Goal: Check status: Check status

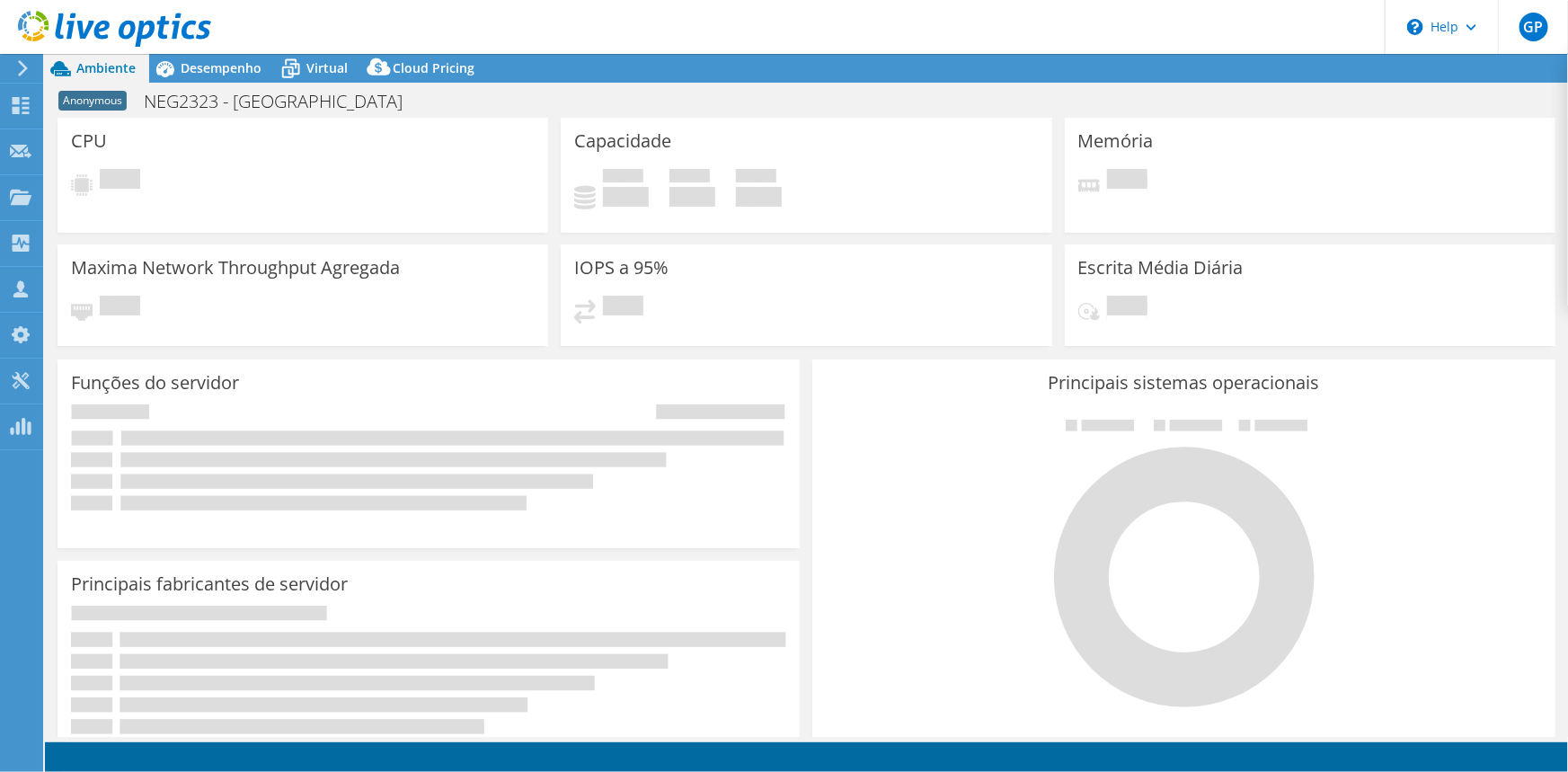
select select "USD"
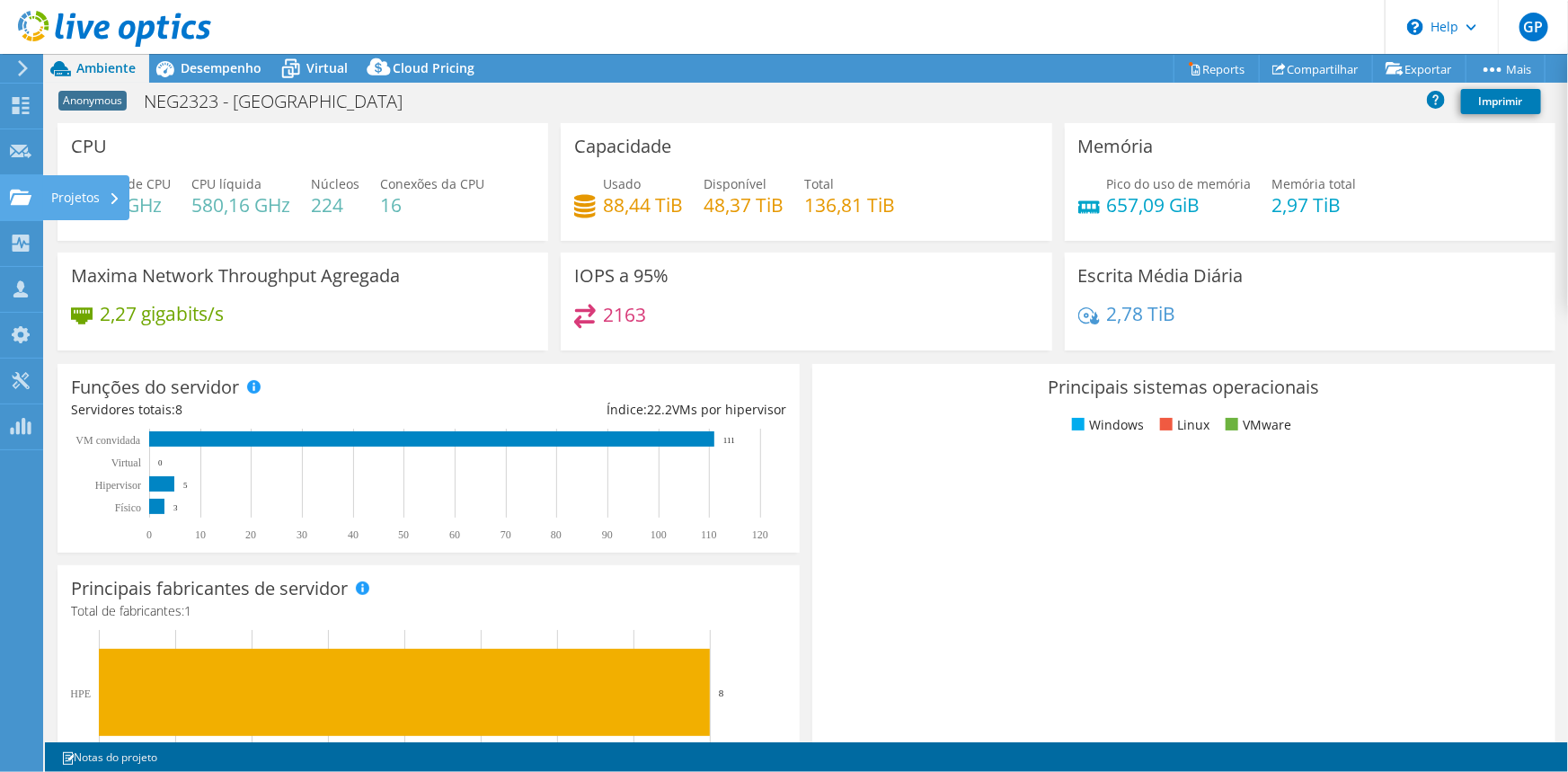
click at [21, 207] on div at bounding box center [20, 199] width 21 height 20
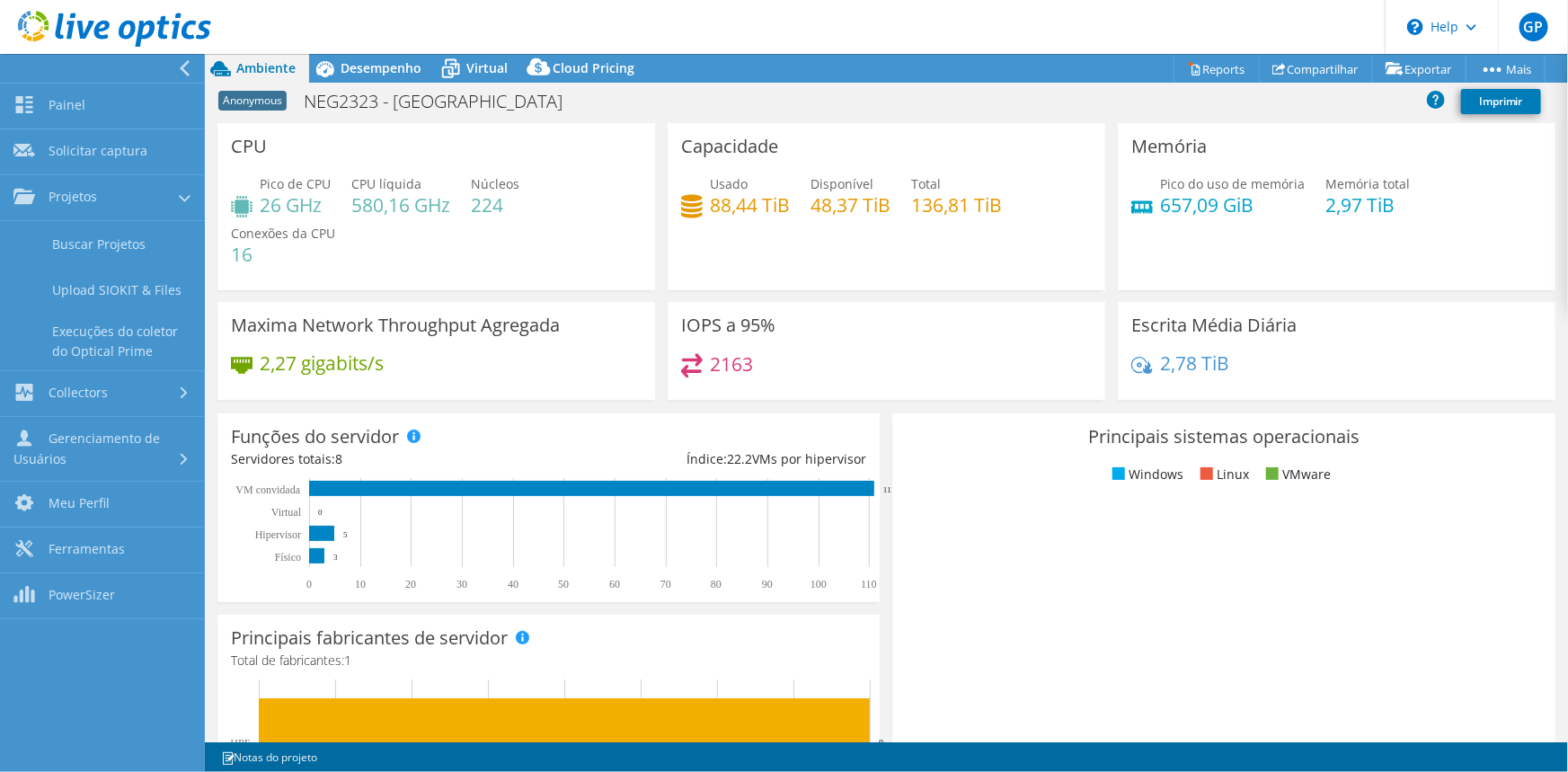
click at [668, 342] on div "IOPS a 95% 2163" at bounding box center [886, 351] width 437 height 98
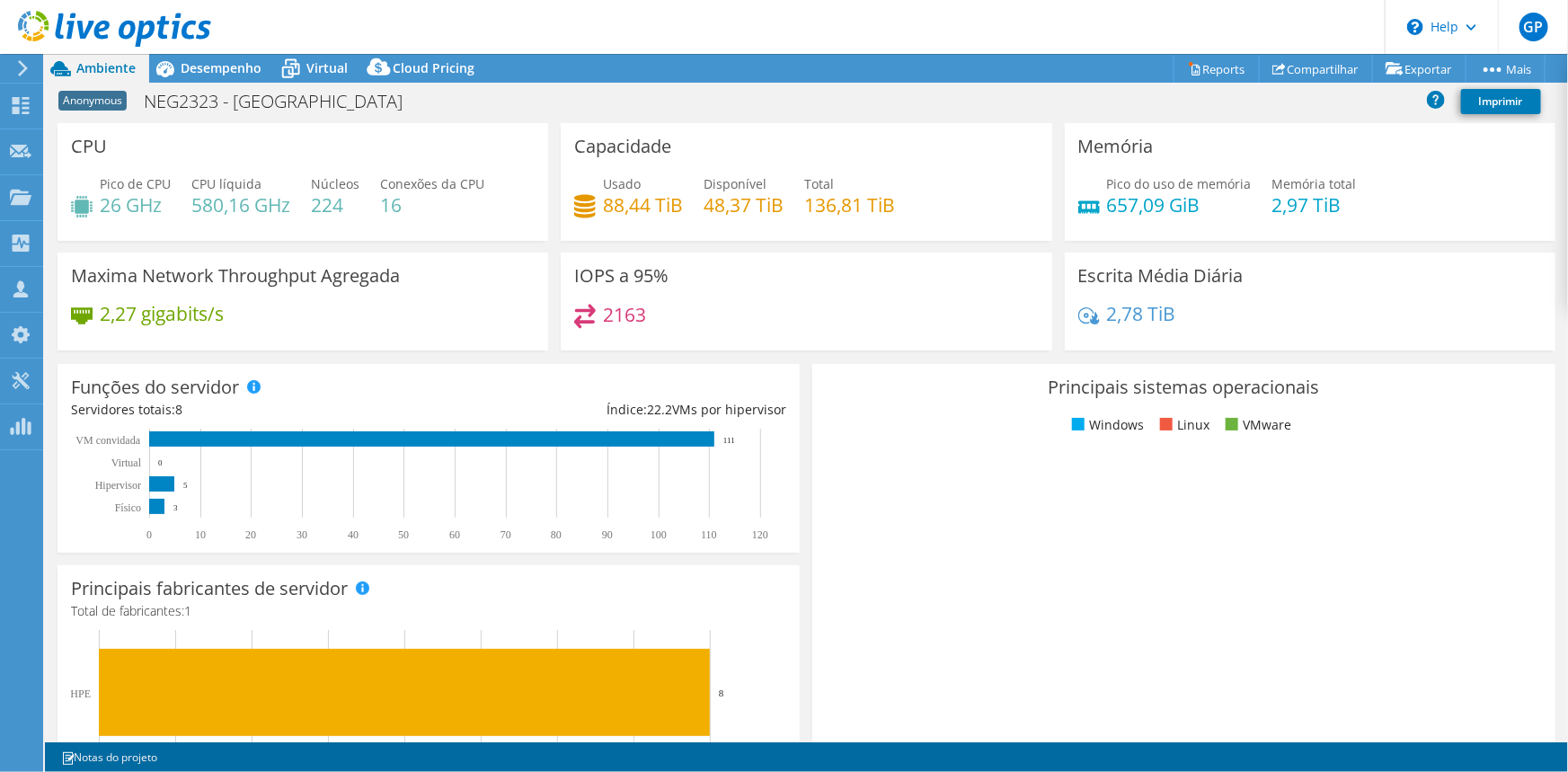
click at [27, 63] on icon at bounding box center [23, 69] width 14 height 17
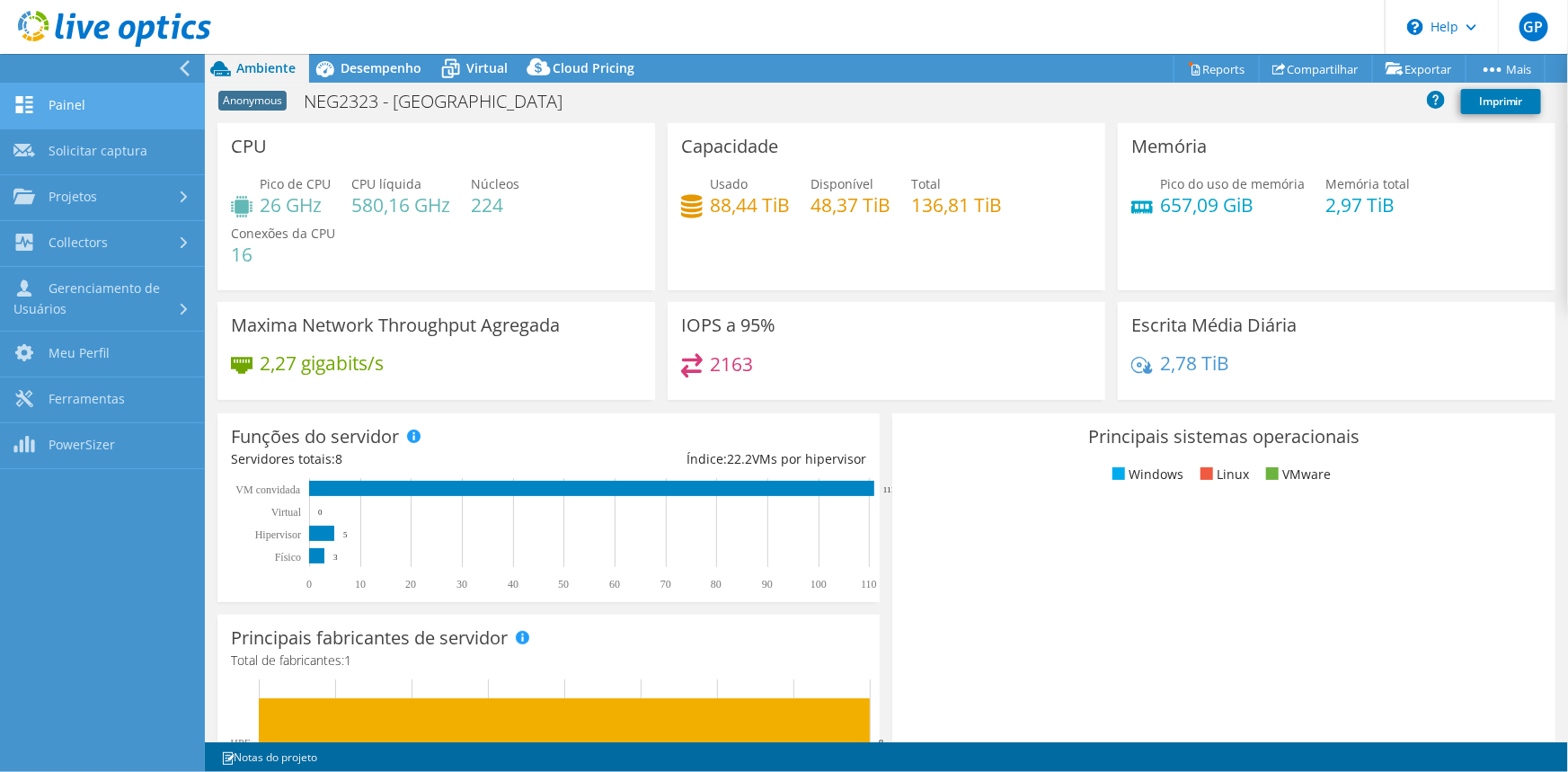
click at [105, 103] on link "Painel" at bounding box center [102, 107] width 205 height 46
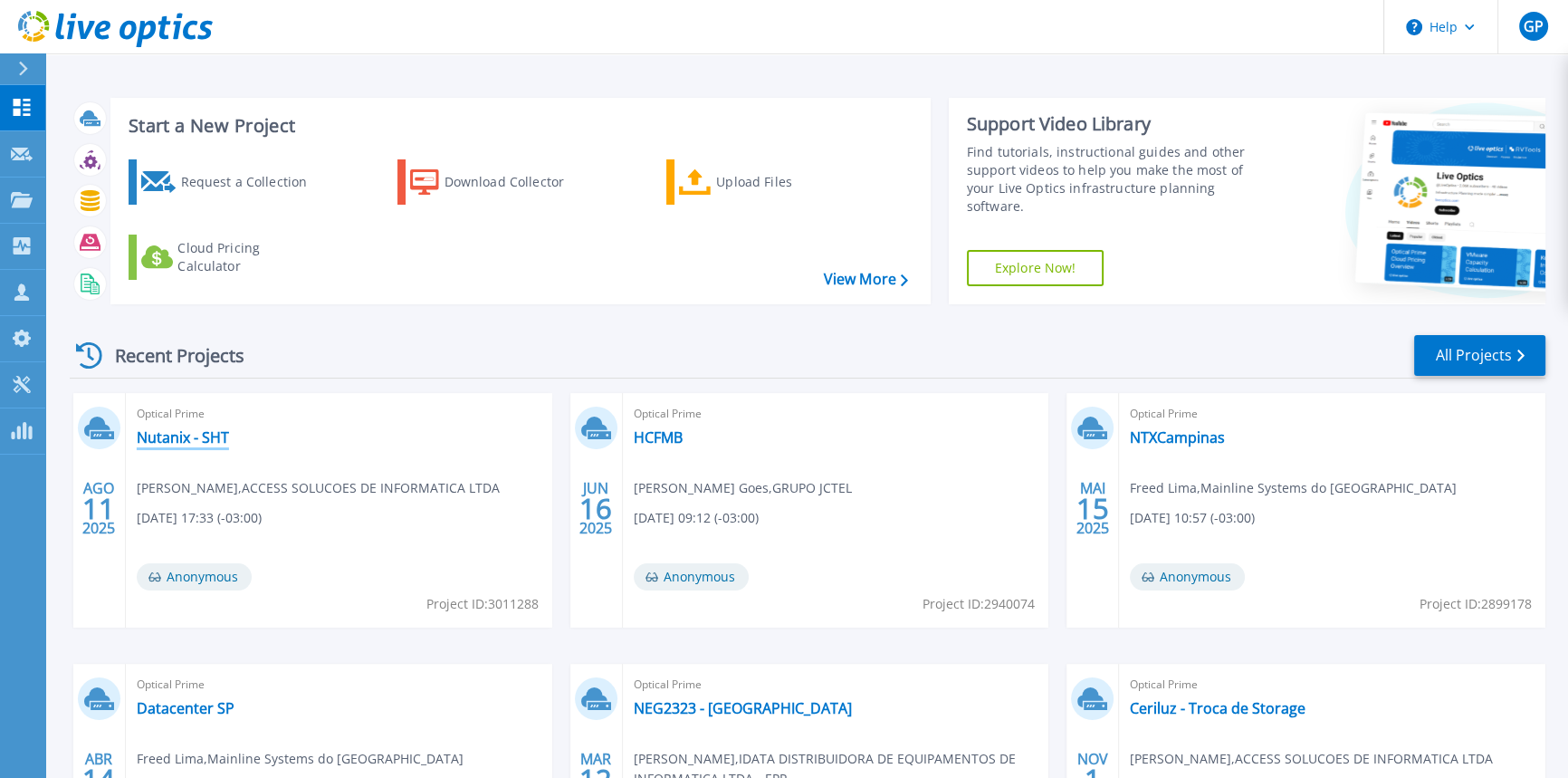
click at [148, 433] on link "Nutanix - SHT" at bounding box center [183, 438] width 93 height 19
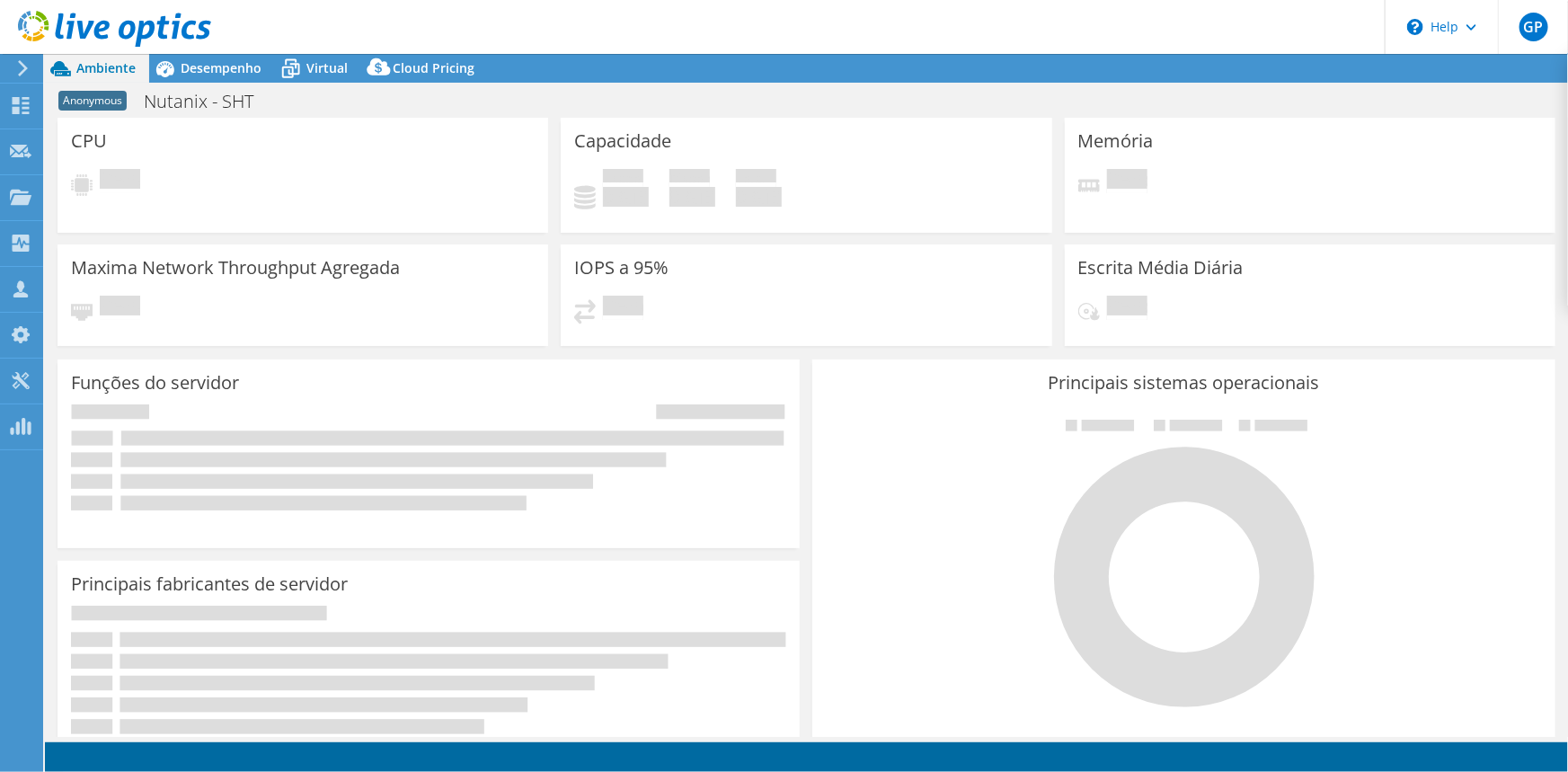
select select "USD"
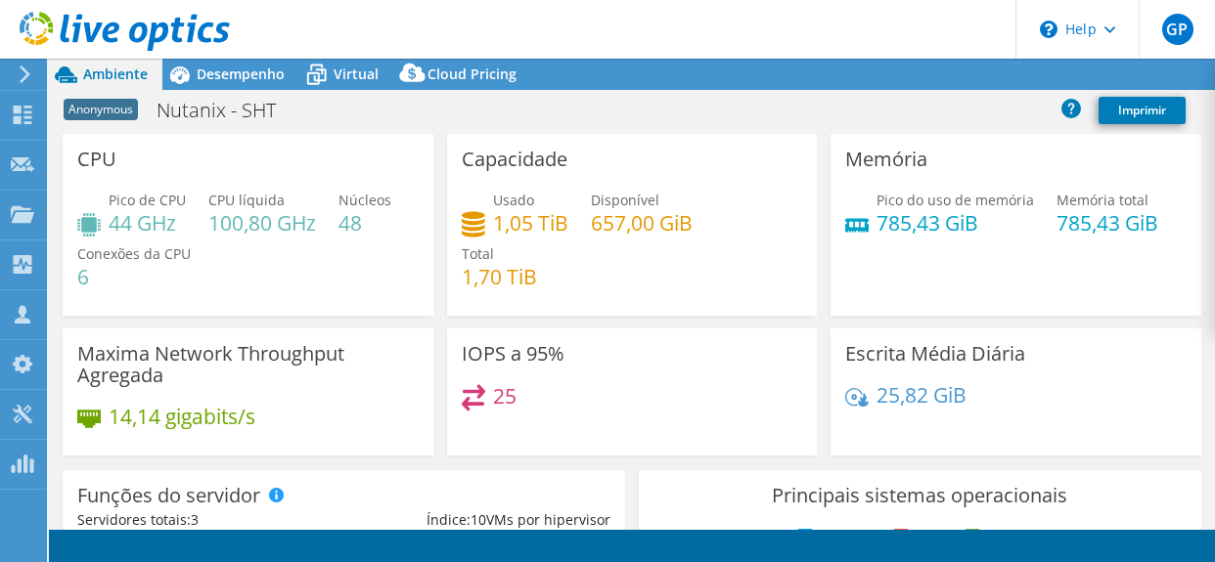
select select "USD"
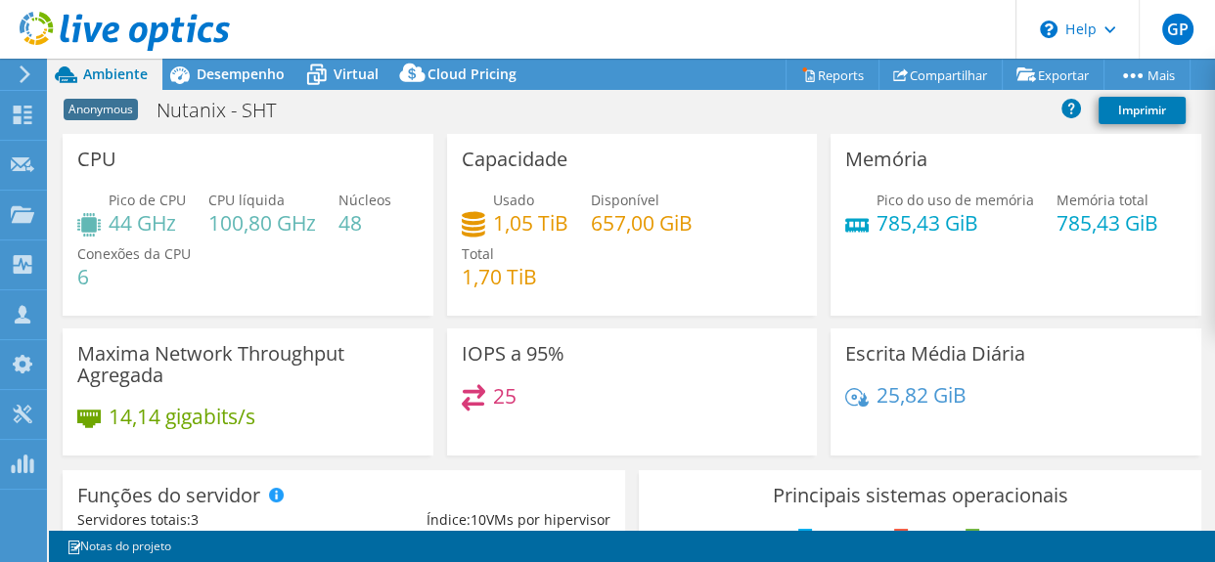
click at [1210, 123] on div "Anonymous Nutanix - SHT Imprimir" at bounding box center [632, 110] width 1166 height 36
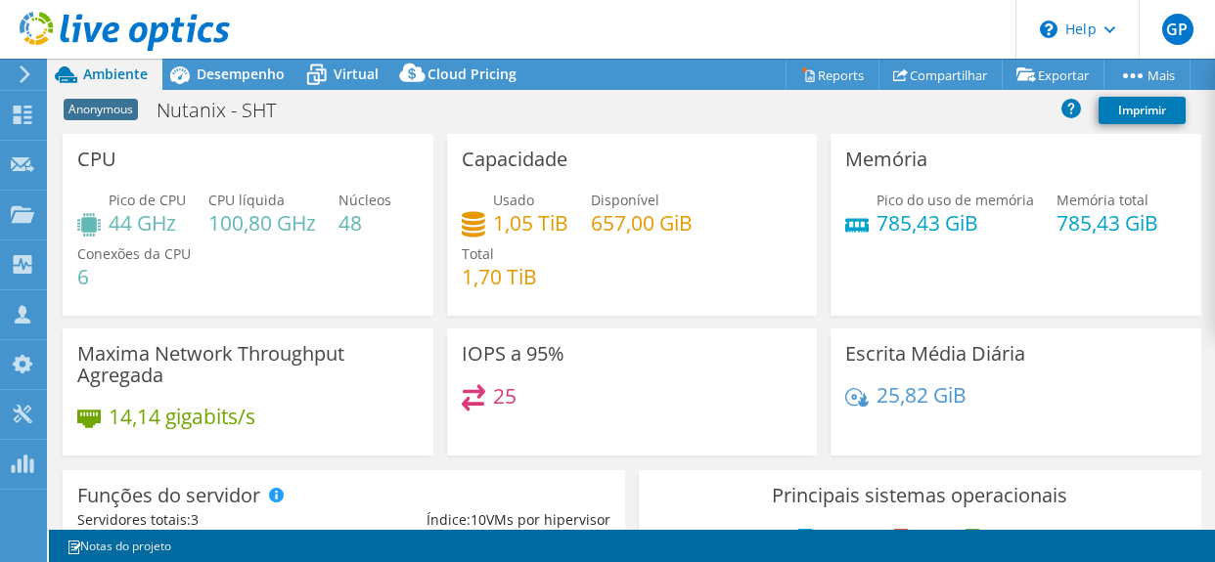
select select "USD"
